Goal: Task Accomplishment & Management: Manage account settings

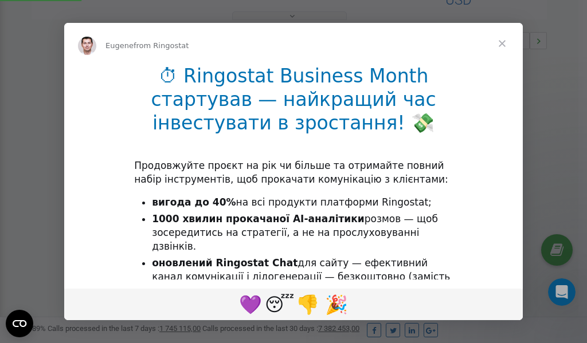
click at [503, 42] on span "Close" at bounding box center [502, 43] width 41 height 41
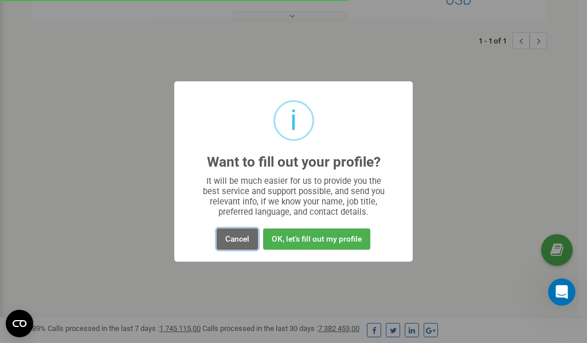
click at [236, 239] on button "Cancel" at bounding box center [237, 239] width 41 height 21
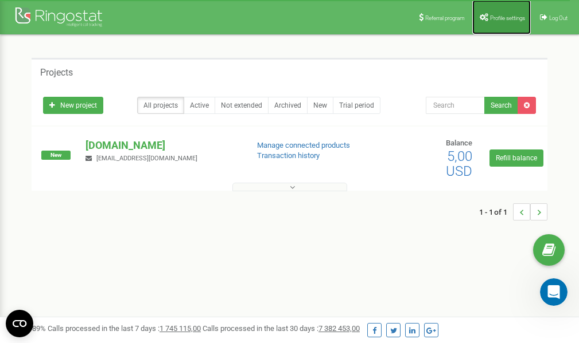
click at [500, 17] on span "Profile settings" at bounding box center [507, 18] width 35 height 6
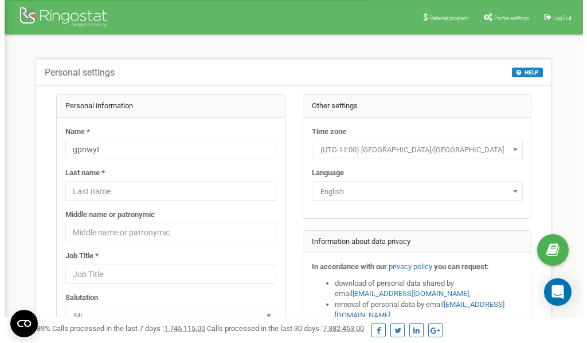
scroll to position [57, 0]
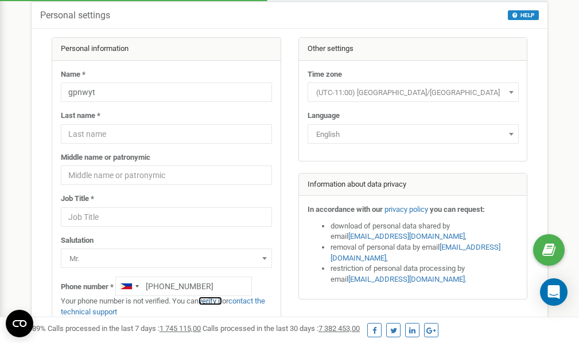
click at [218, 300] on link "verify it" at bounding box center [210, 301] width 24 height 9
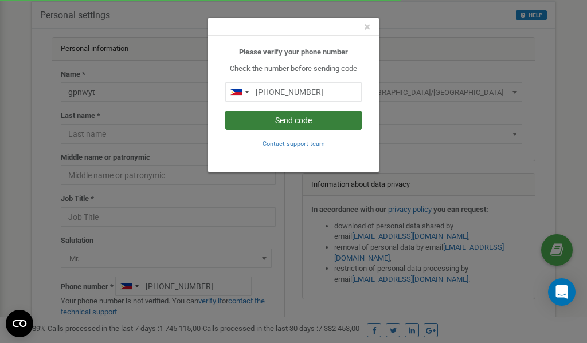
click at [287, 123] on button "Send code" at bounding box center [293, 120] width 136 height 19
